Goal: Complete application form

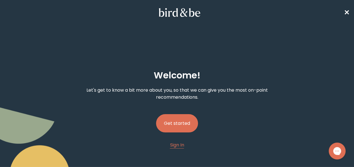
click at [185, 122] on button "Get started" at bounding box center [177, 123] width 42 height 18
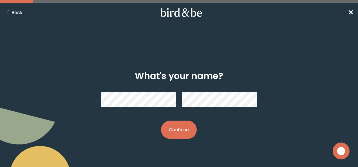
click at [188, 130] on button "Continue" at bounding box center [179, 130] width 36 height 18
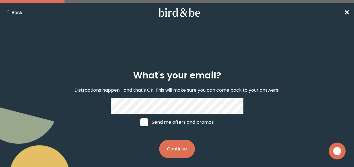
click at [146, 123] on span at bounding box center [144, 123] width 8 height 8
click at [140, 123] on input "Send me offers and promos" at bounding box center [140, 122] width 0 height 0
checkbox input "true"
click at [173, 143] on button "Continue" at bounding box center [177, 149] width 36 height 18
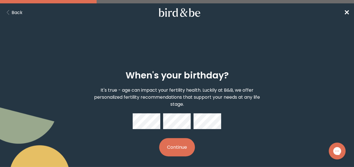
click at [221, 116] on div "When's your birthday? It's true - age can impact your fertility health. Luckily…" at bounding box center [177, 113] width 221 height 104
click at [177, 149] on button "Continue" at bounding box center [177, 147] width 36 height 18
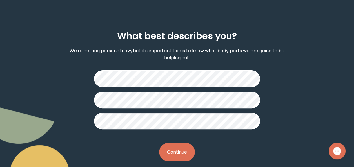
scroll to position [46, 0]
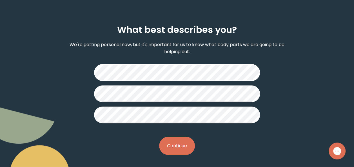
click at [174, 142] on button "Continue" at bounding box center [177, 146] width 36 height 18
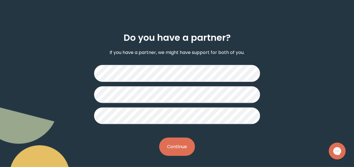
scroll to position [39, 0]
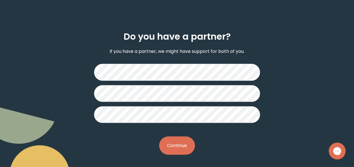
click at [179, 141] on button "Continue" at bounding box center [177, 146] width 36 height 18
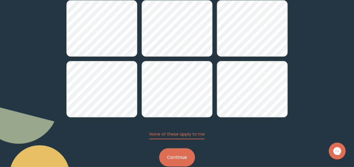
scroll to position [110, 0]
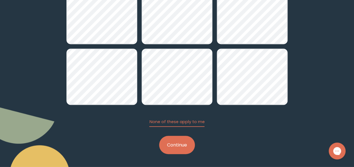
click at [180, 143] on button "Continue" at bounding box center [177, 145] width 36 height 18
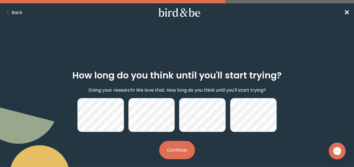
click at [185, 150] on button "Continue" at bounding box center [177, 150] width 36 height 18
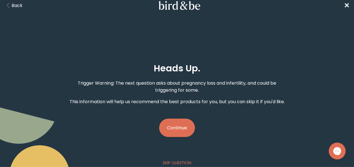
scroll to position [11, 0]
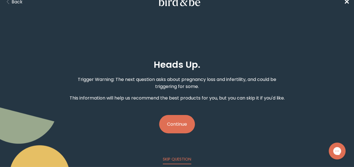
click at [188, 122] on button "Continue" at bounding box center [177, 124] width 36 height 18
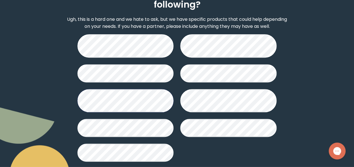
scroll to position [105, 0]
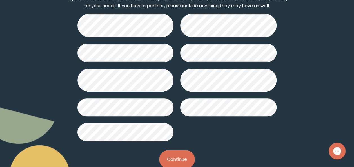
click at [182, 150] on button "Continue" at bounding box center [177, 159] width 36 height 18
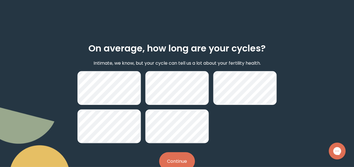
scroll to position [28, 0]
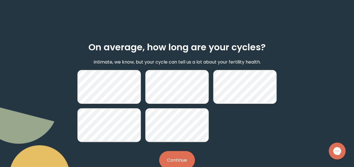
click at [187, 158] on button "Continue" at bounding box center [177, 160] width 36 height 18
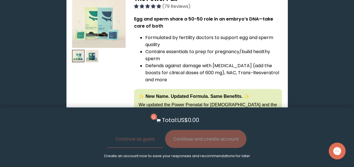
scroll to position [395, 0]
